Goal: Task Accomplishment & Management: Use online tool/utility

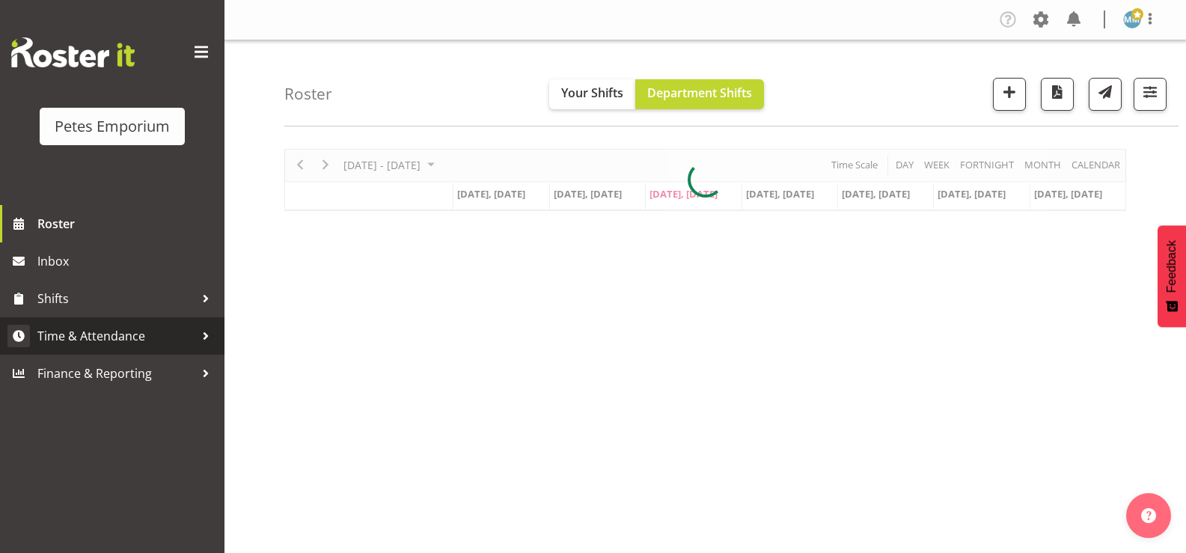
click at [143, 334] on span "Time & Attendance" at bounding box center [115, 336] width 157 height 22
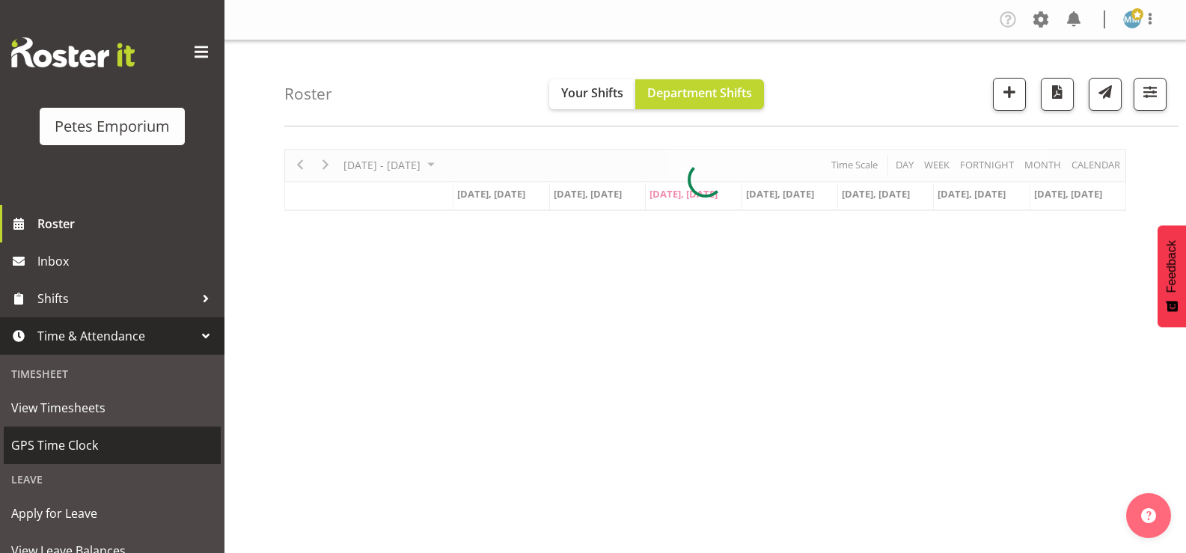
click at [91, 444] on span "GPS Time Clock" at bounding box center [112, 445] width 202 height 22
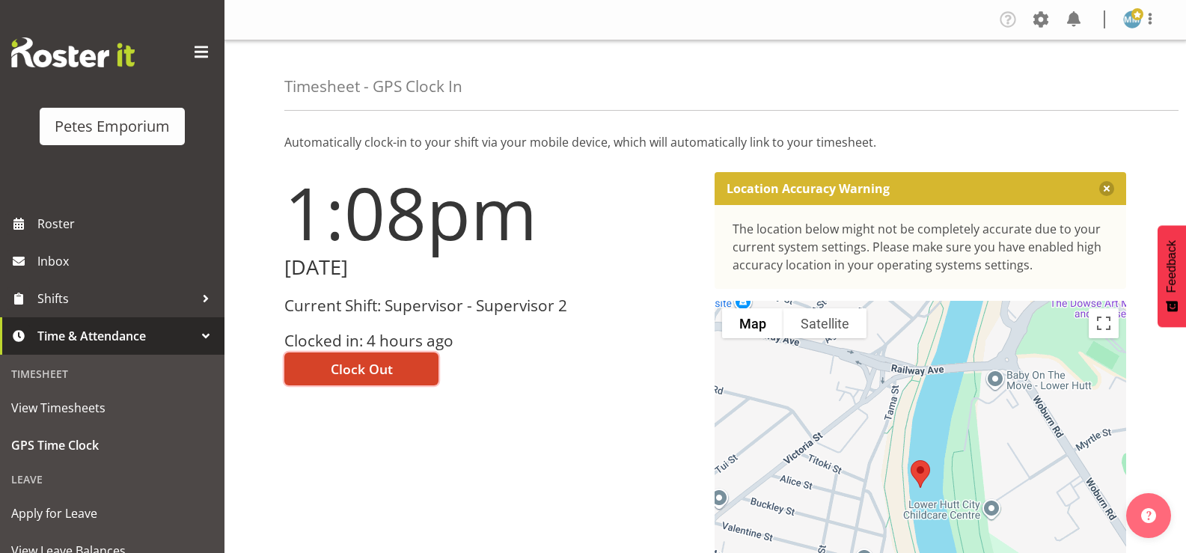
click at [382, 371] on span "Clock Out" at bounding box center [362, 368] width 62 height 19
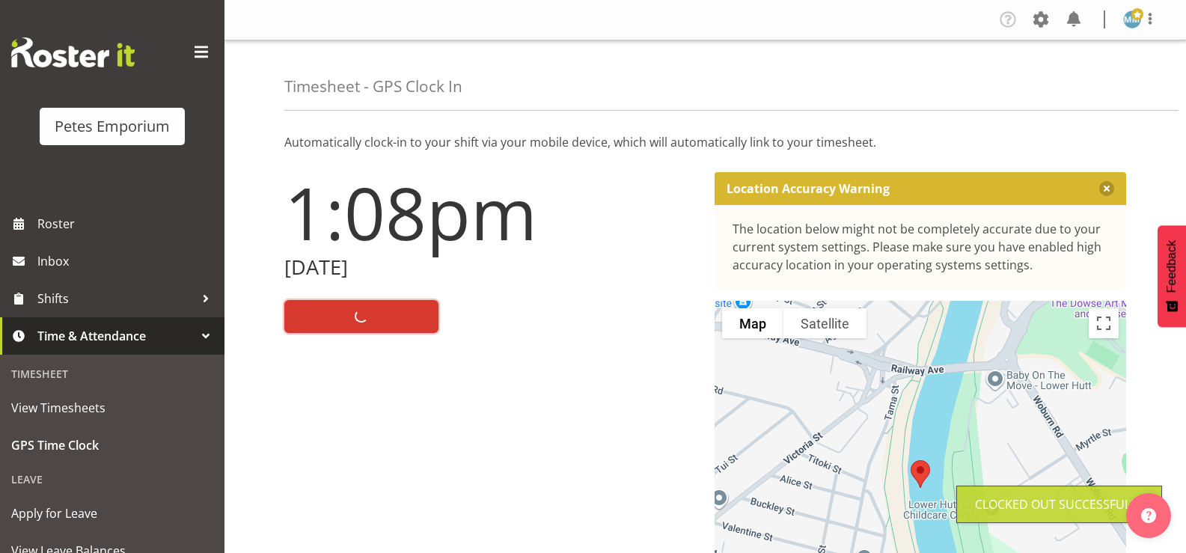
click at [1133, 19] on span at bounding box center [1137, 14] width 12 height 12
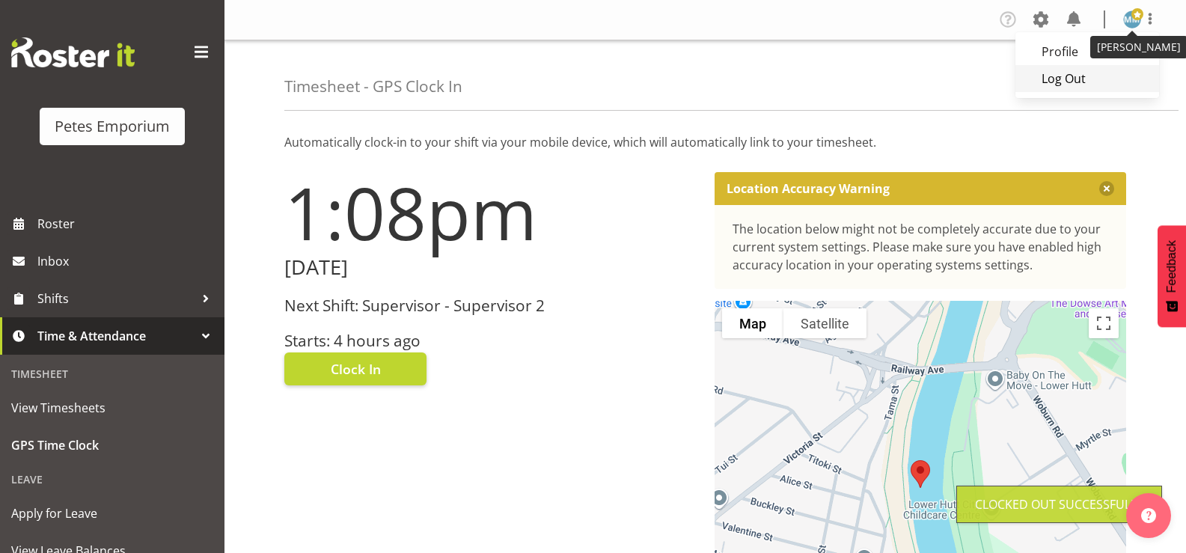
click at [1067, 80] on link "Log Out" at bounding box center [1087, 78] width 144 height 27
